Goal: Task Accomplishment & Management: Manage account settings

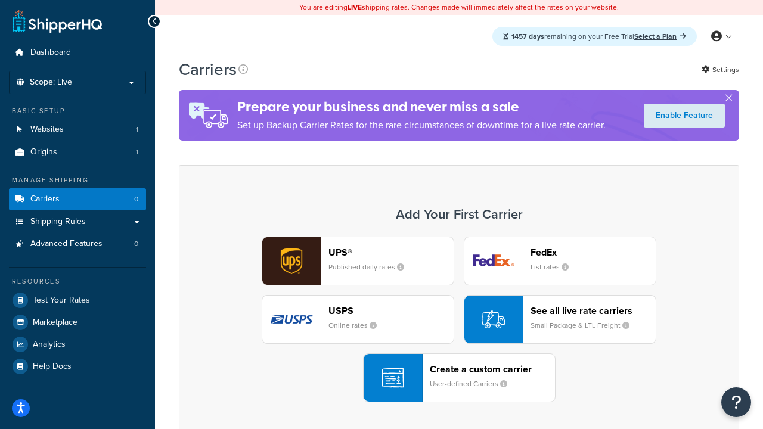
click at [459, 319] on div "UPS® Published daily rates FedEx List rates USPS Online rates See all live rate…" at bounding box center [458, 320] width 535 height 166
click at [593, 252] on header "FedEx" at bounding box center [592, 252] width 125 height 11
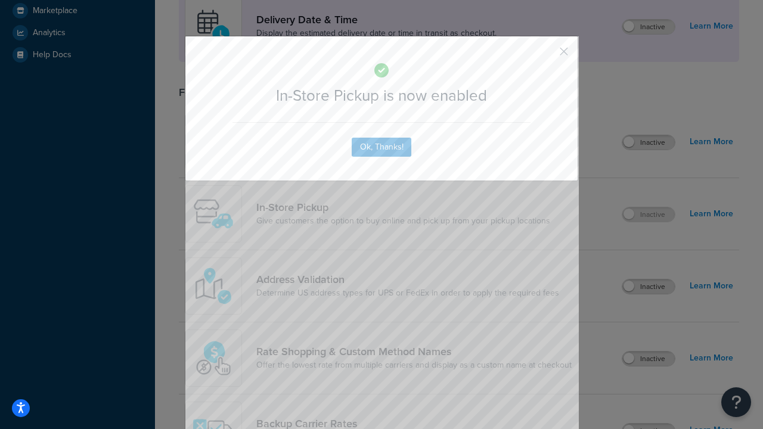
scroll to position [334, 0]
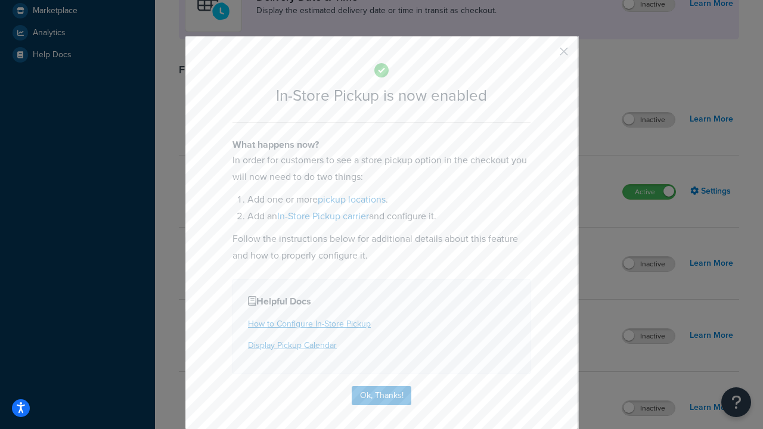
click at [546, 55] on button "button" at bounding box center [546, 55] width 3 height 3
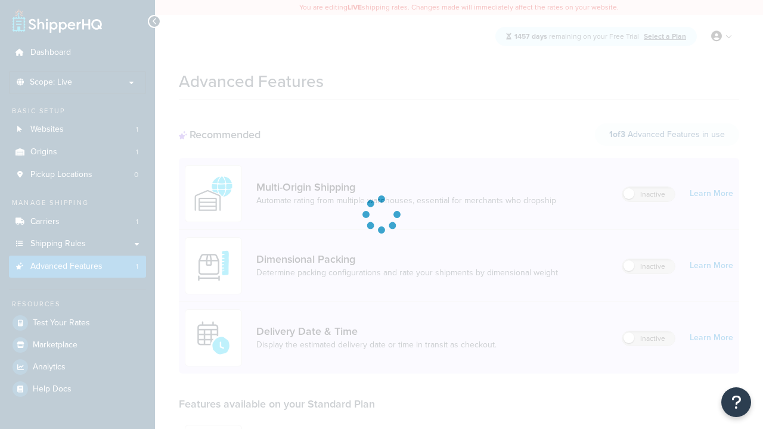
scroll to position [104, 0]
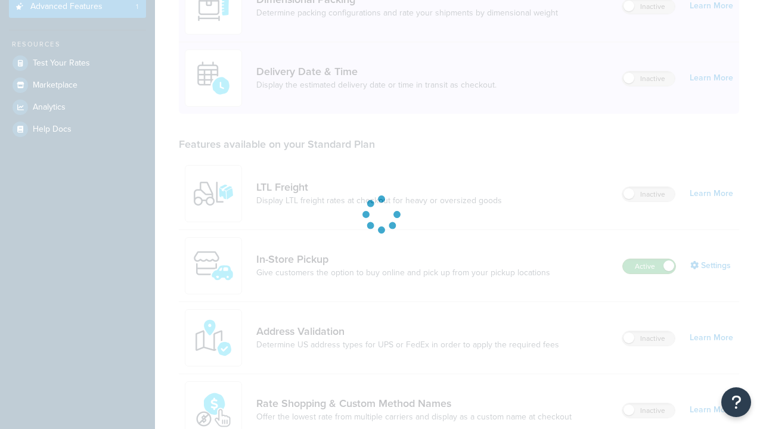
click at [649, 274] on label "Active" at bounding box center [649, 266] width 52 height 14
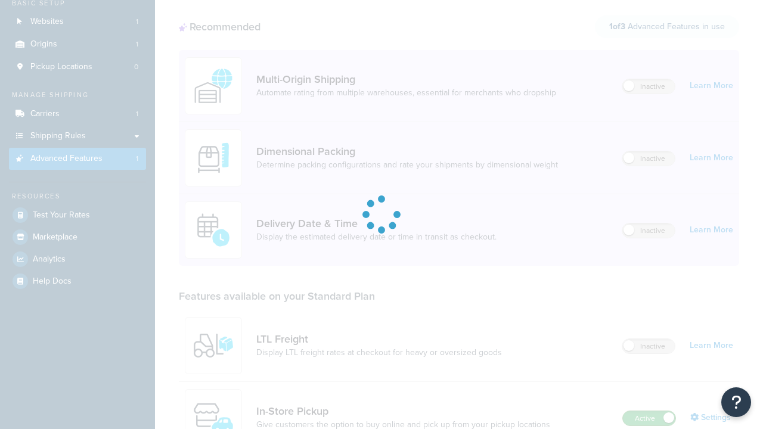
scroll to position [0, 0]
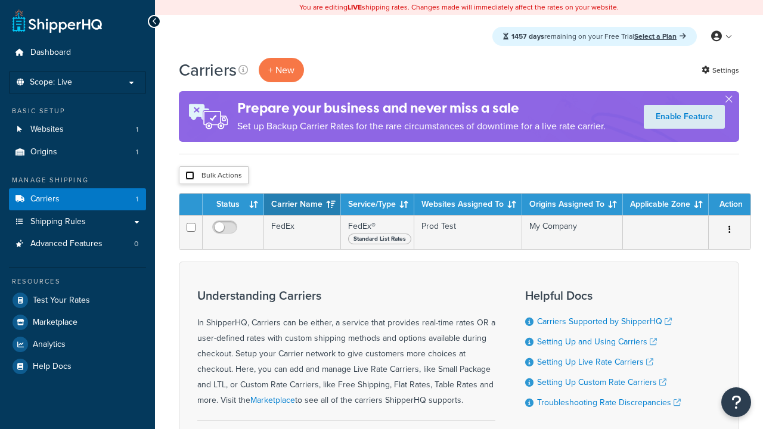
click at [190, 176] on input "checkbox" at bounding box center [189, 175] width 9 height 9
checkbox input "true"
click at [0, 0] on button "Delete" at bounding box center [0, 0] width 0 height 0
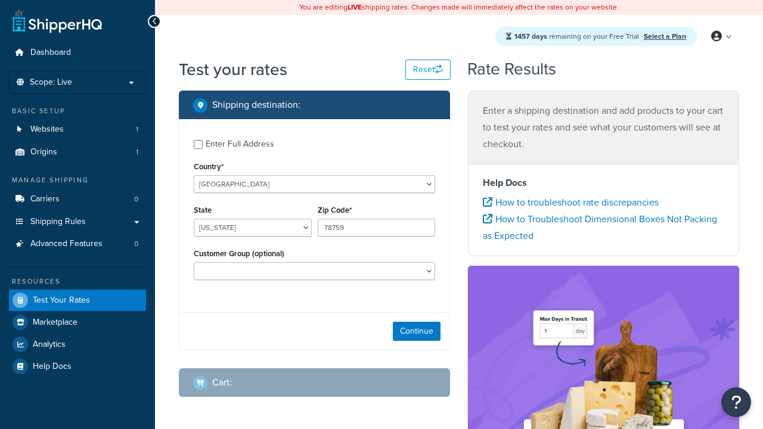
select select "TX"
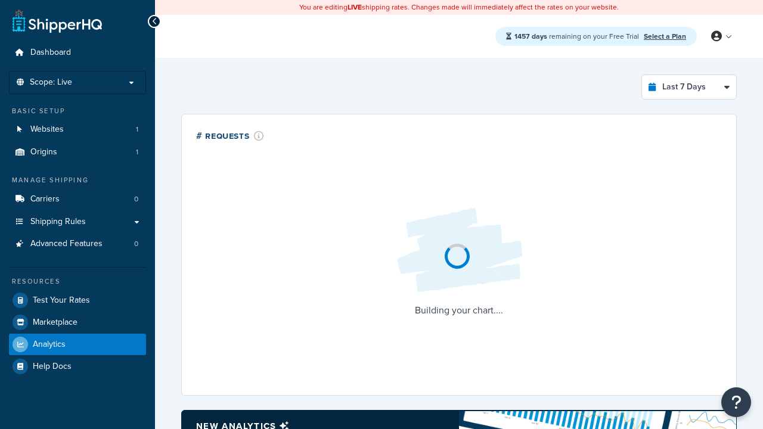
select select "last_7_days"
click at [154, 21] on icon at bounding box center [154, 21] width 5 height 8
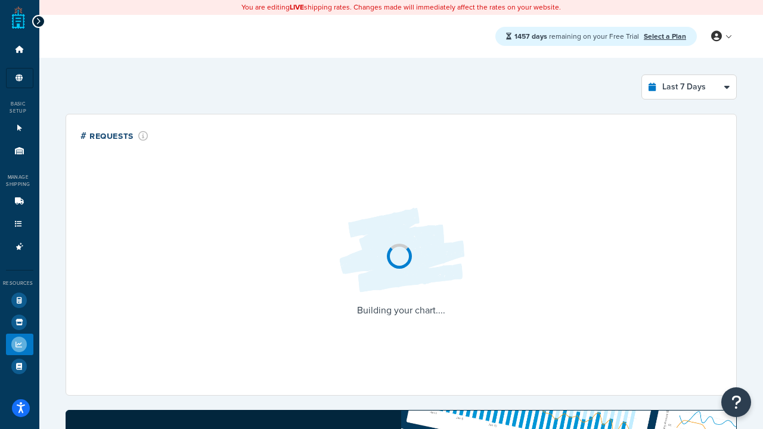
click at [38, 21] on icon at bounding box center [38, 21] width 5 height 8
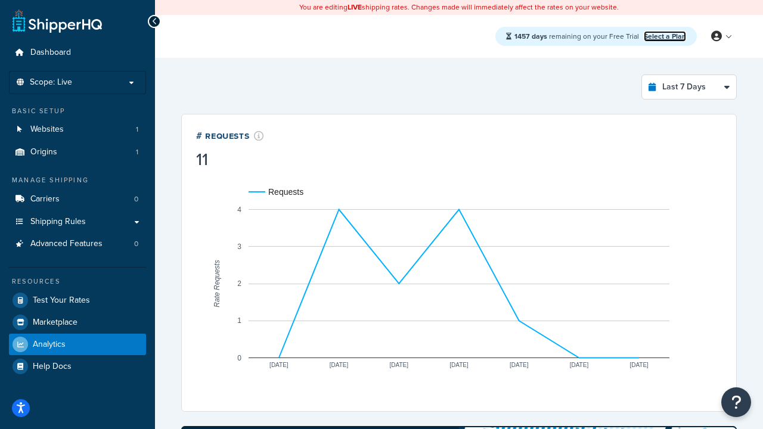
click at [664, 36] on link "Select a Plan" at bounding box center [665, 36] width 42 height 11
